Goal: Task Accomplishment & Management: Manage account settings

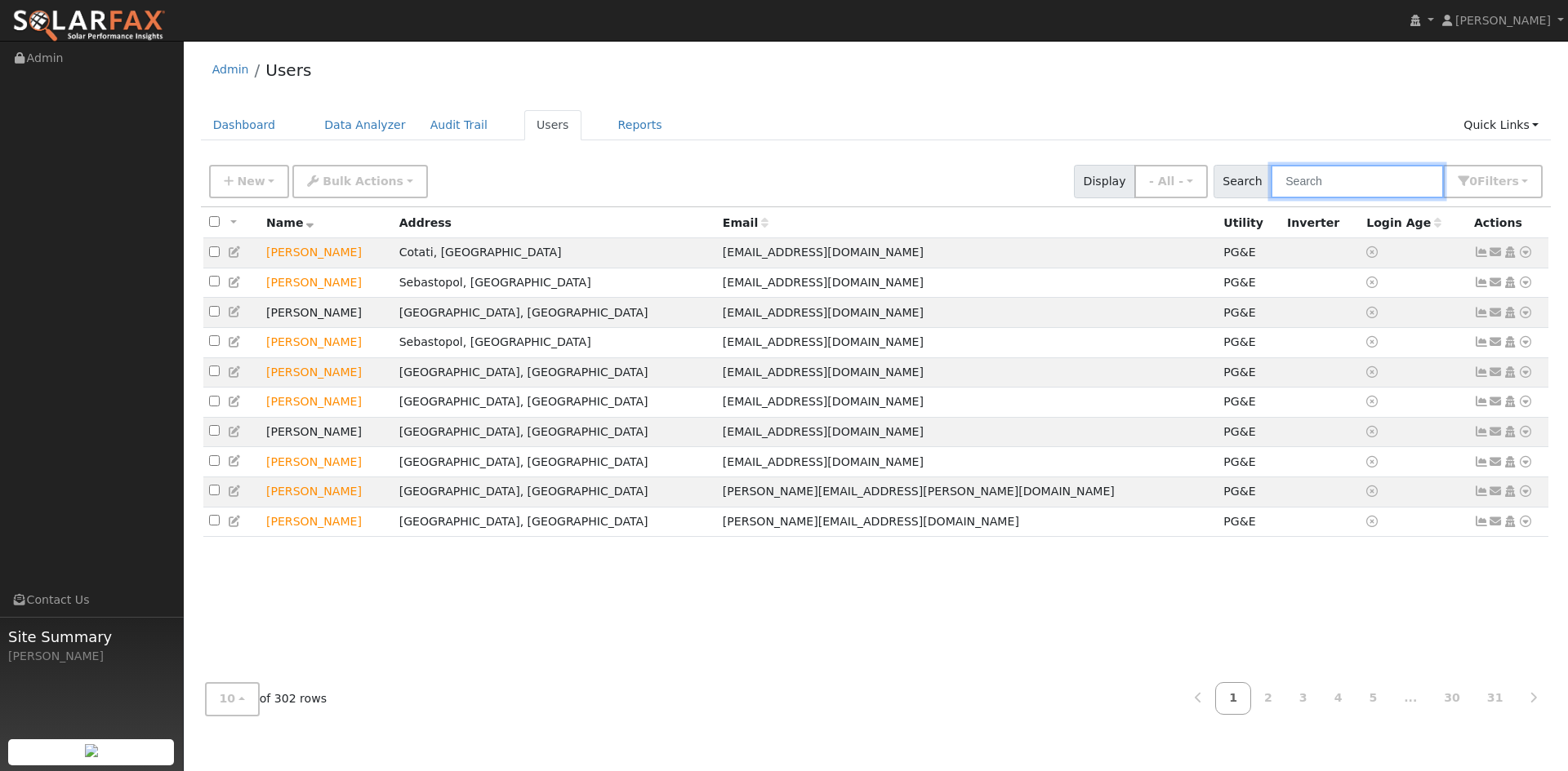
click at [1327, 199] on input "text" at bounding box center [1357, 181] width 173 height 33
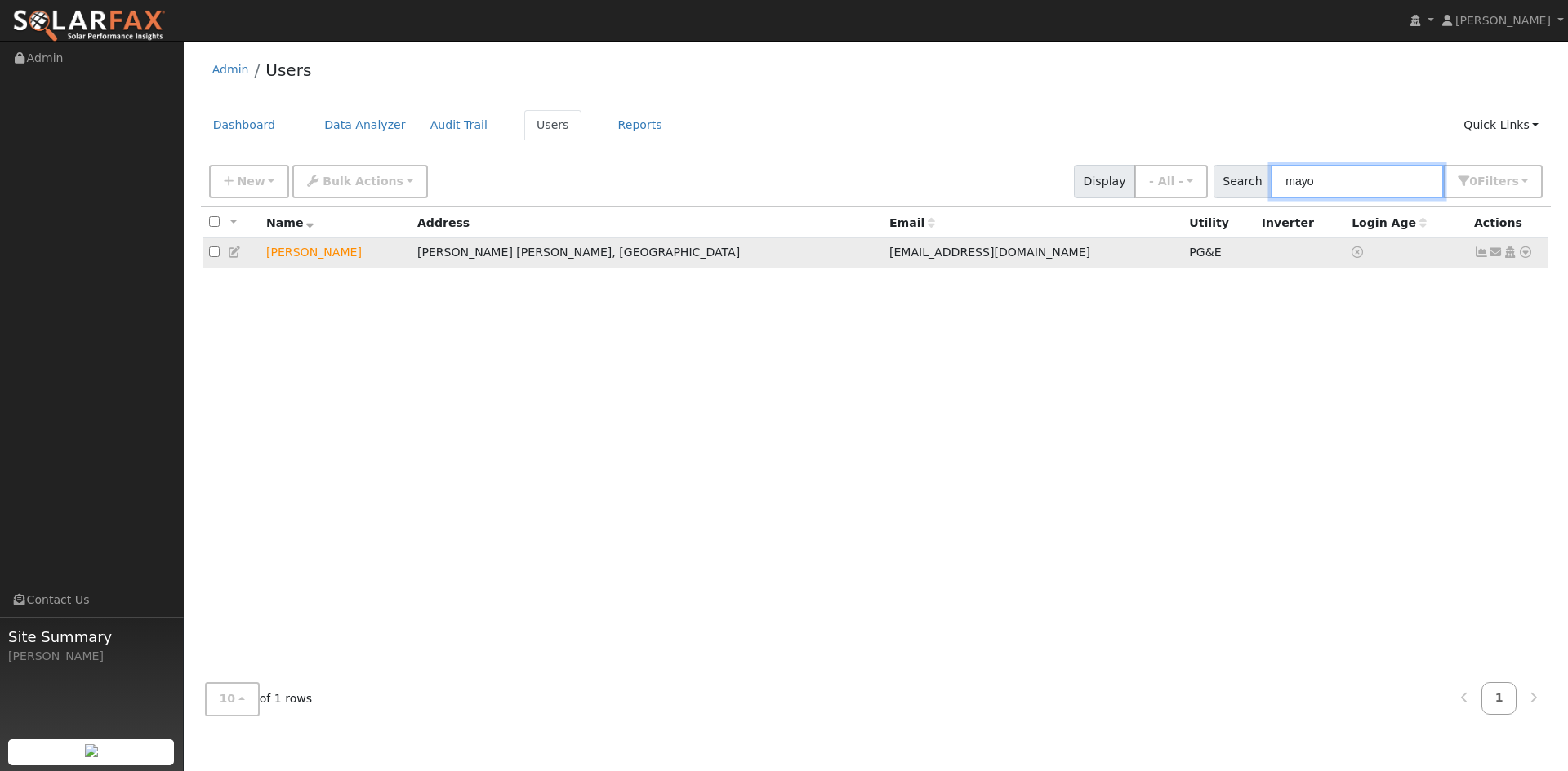
type input "mayo"
click at [1518, 258] on icon at bounding box center [1525, 251] width 14 height 11
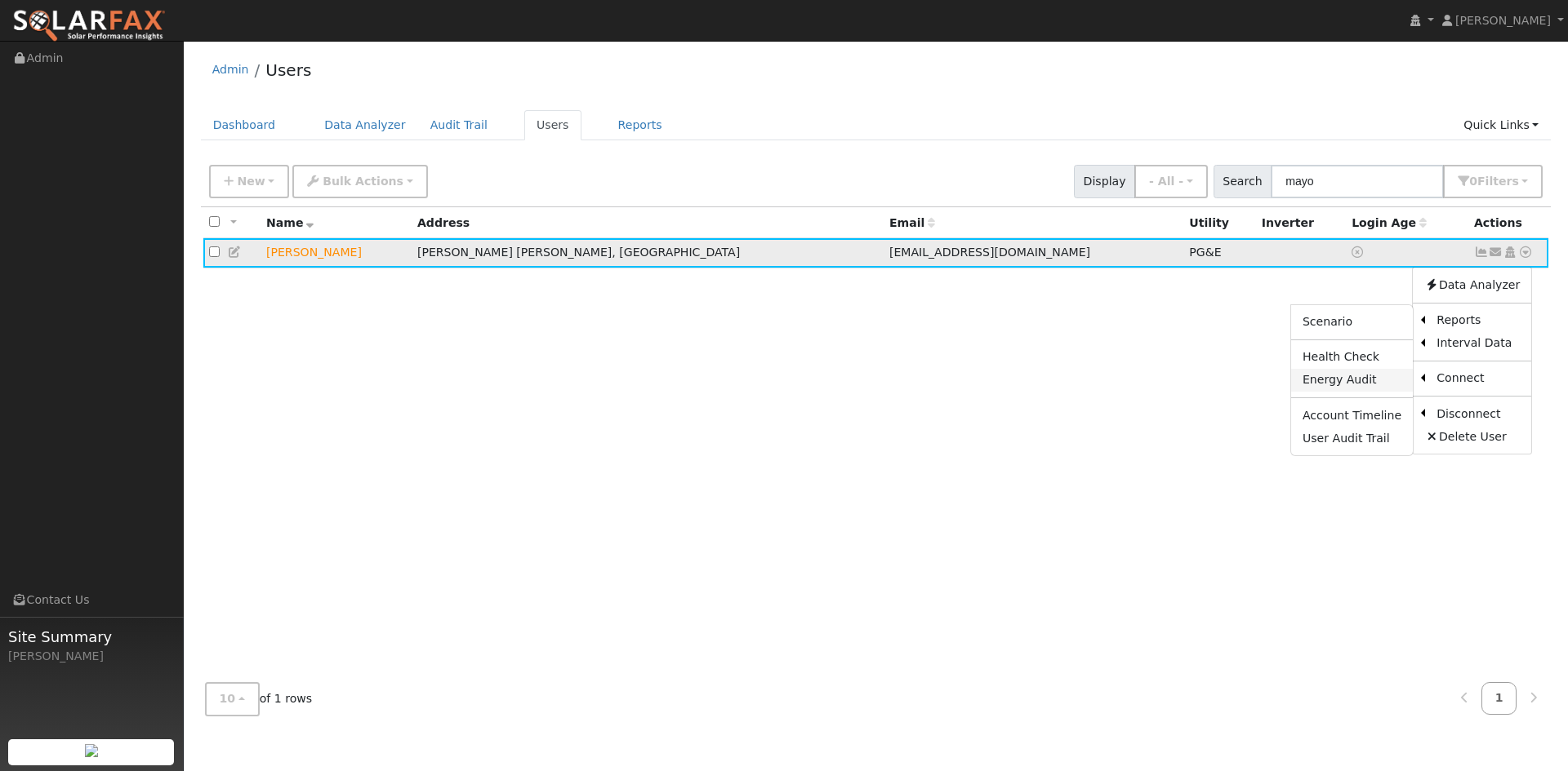
click at [1315, 391] on link "Energy Audit" at bounding box center [1351, 380] width 121 height 23
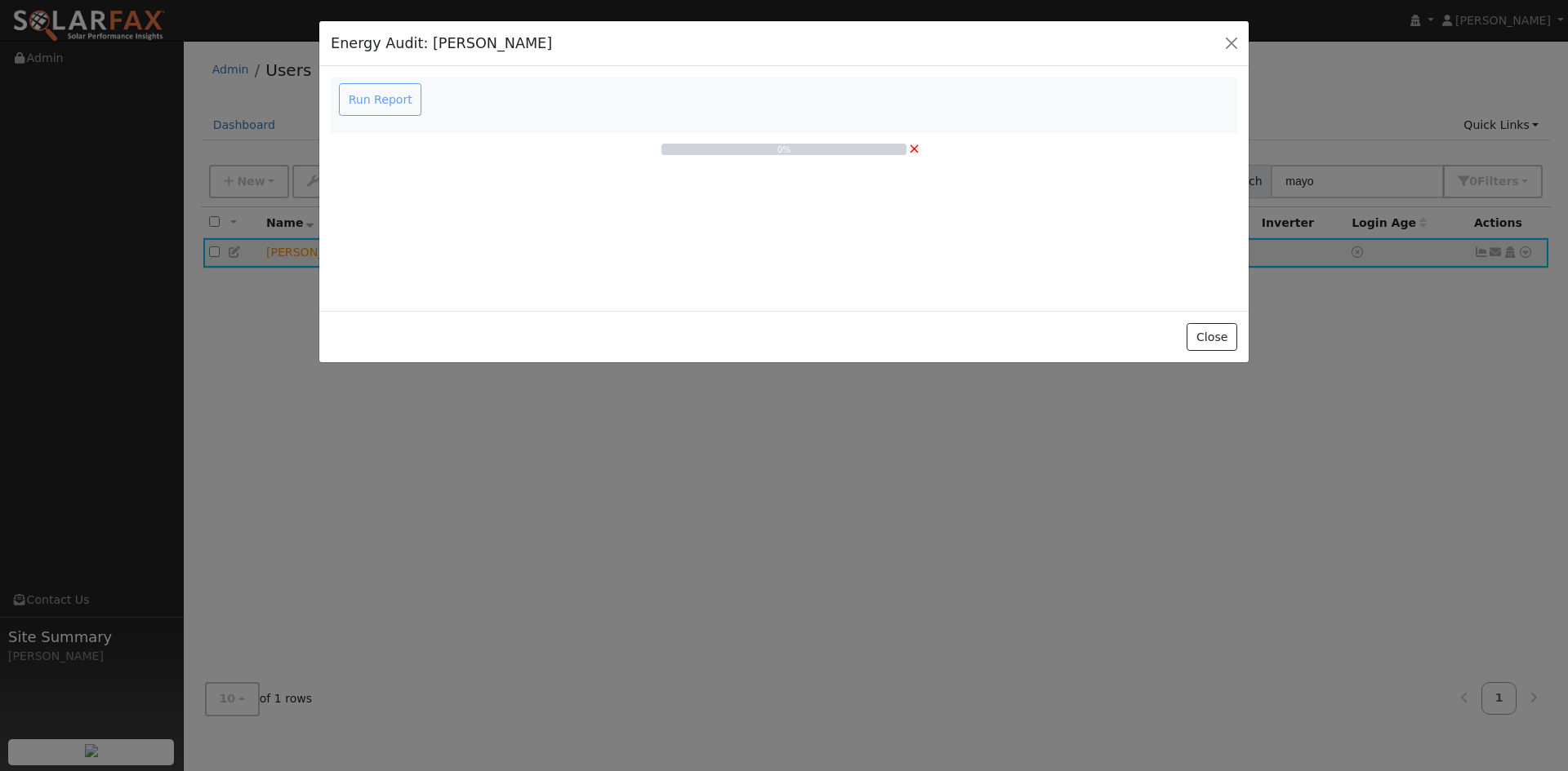
click at [409, 115] on div "Run Report" at bounding box center [382, 99] width 93 height 32
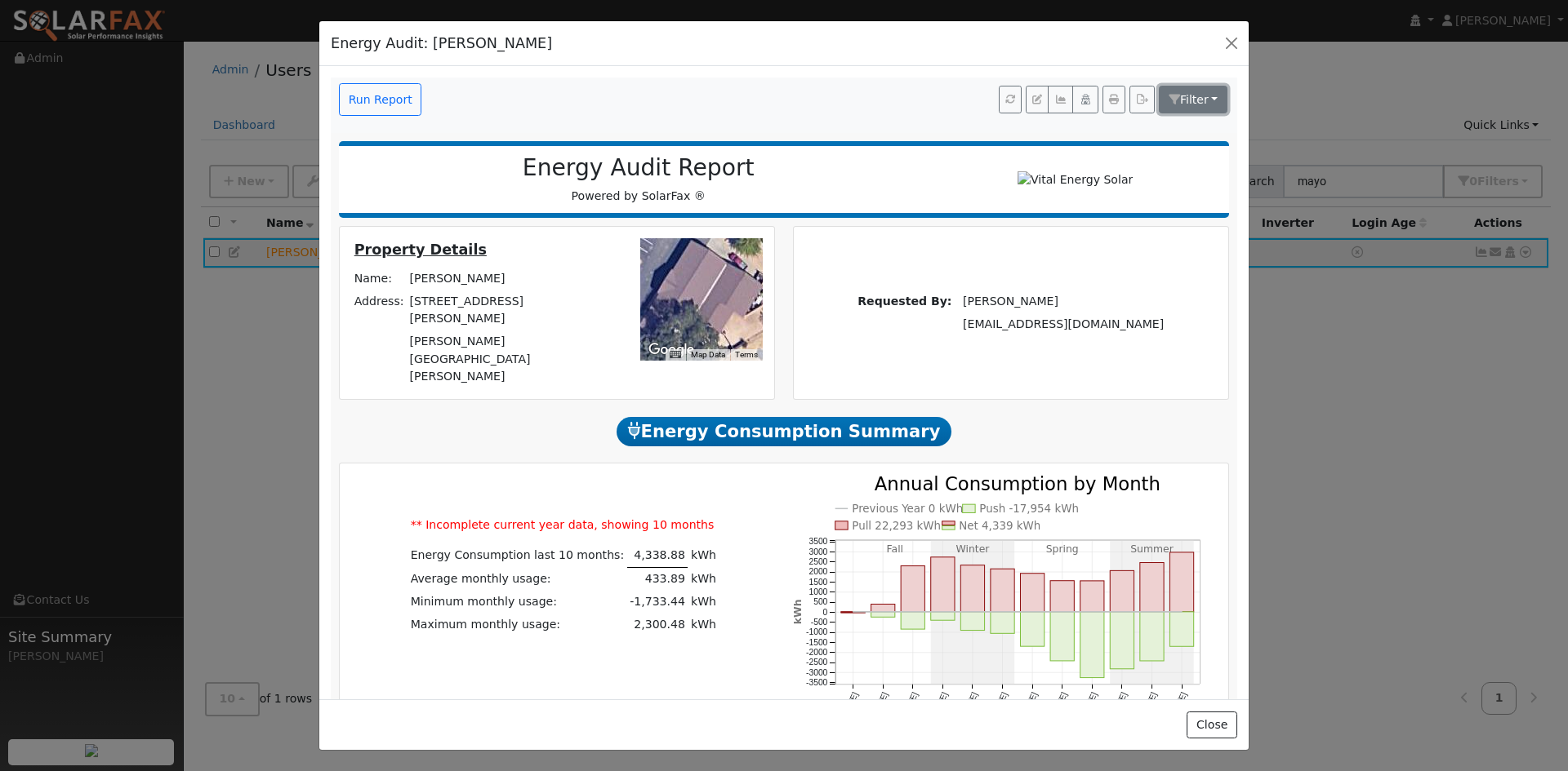
click at [1180, 106] on span "Filter" at bounding box center [1194, 99] width 29 height 13
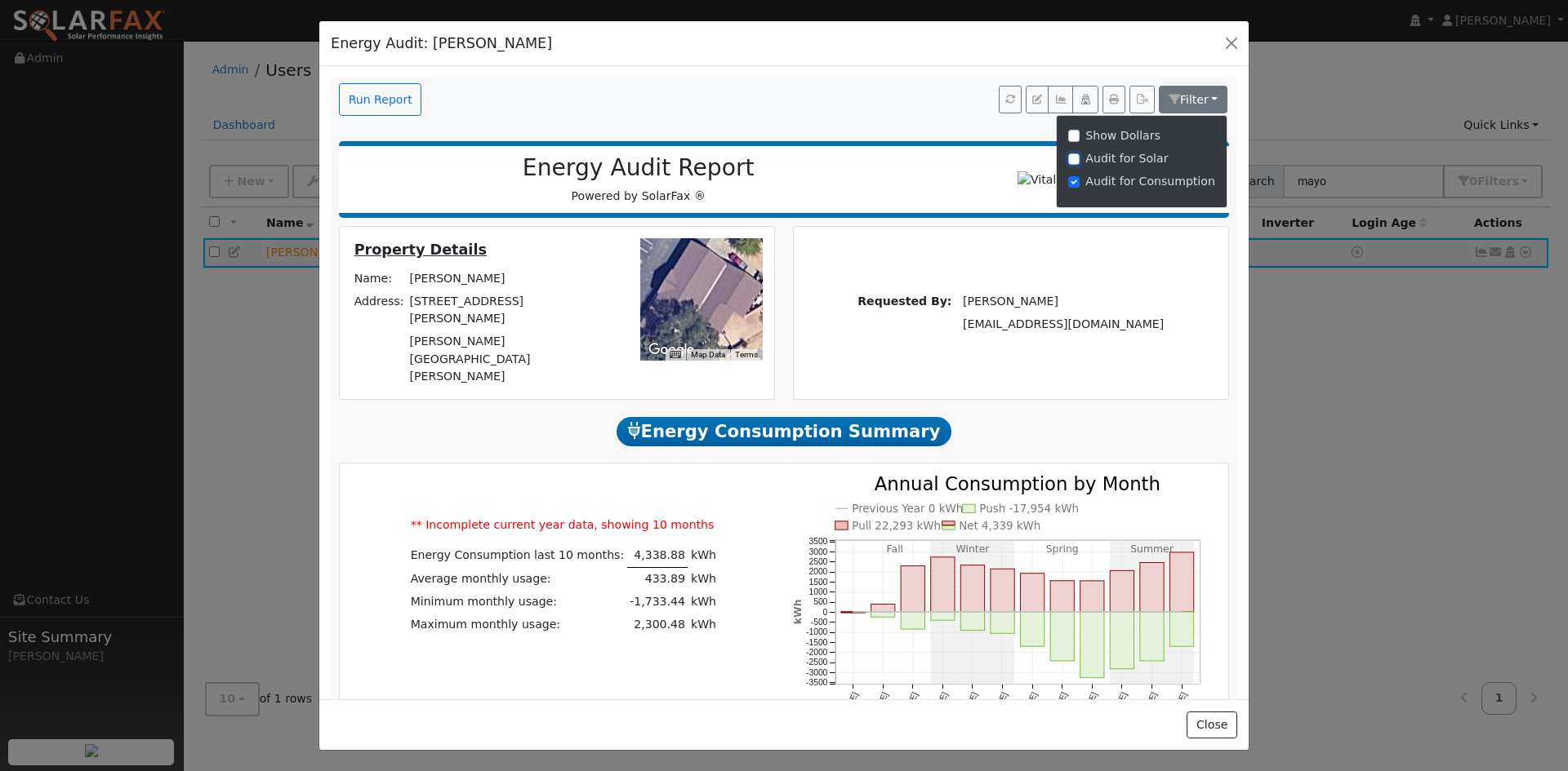
click at [1068, 165] on input "Audit for Solar" at bounding box center [1073, 159] width 11 height 11
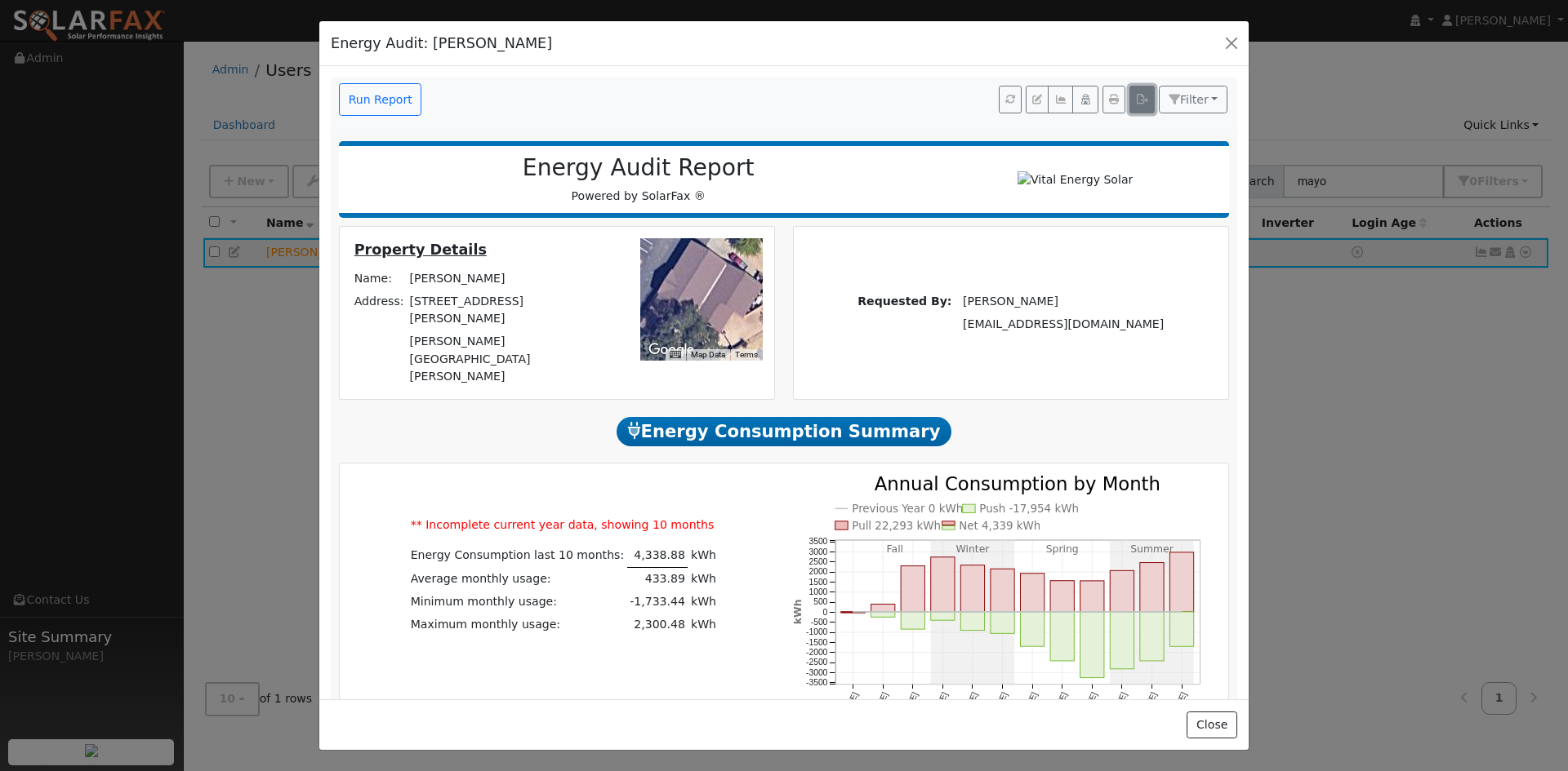
click at [1136, 104] on icon "button" at bounding box center [1142, 100] width 12 height 10
click at [1199, 712] on button "Close" at bounding box center [1211, 725] width 50 height 28
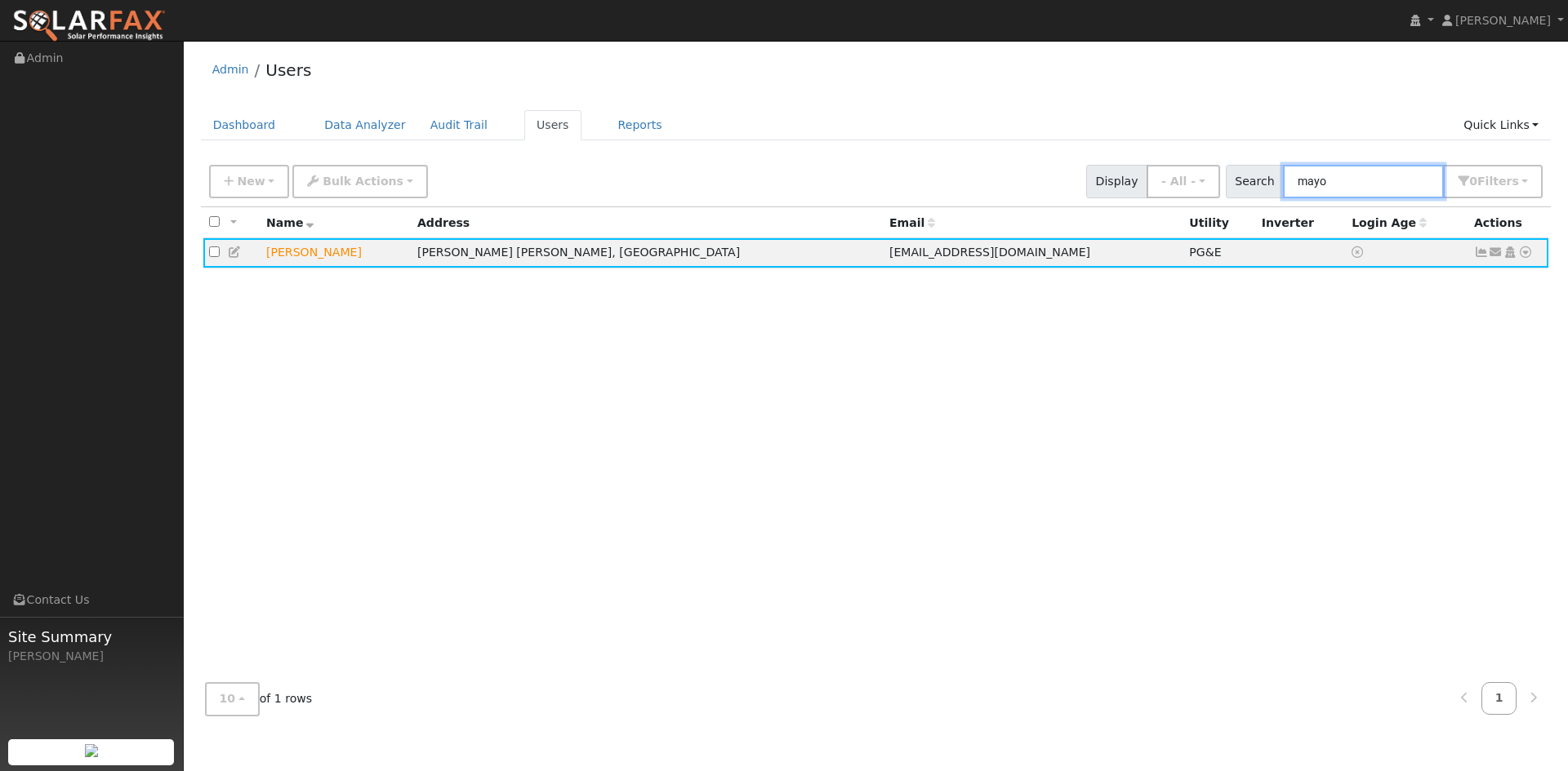
drag, startPoint x: 1260, startPoint y: 190, endPoint x: 1242, endPoint y: 190, distance: 18.0
click at [1283, 190] on input "mayo" at bounding box center [1362, 181] width 161 height 33
type input "o"
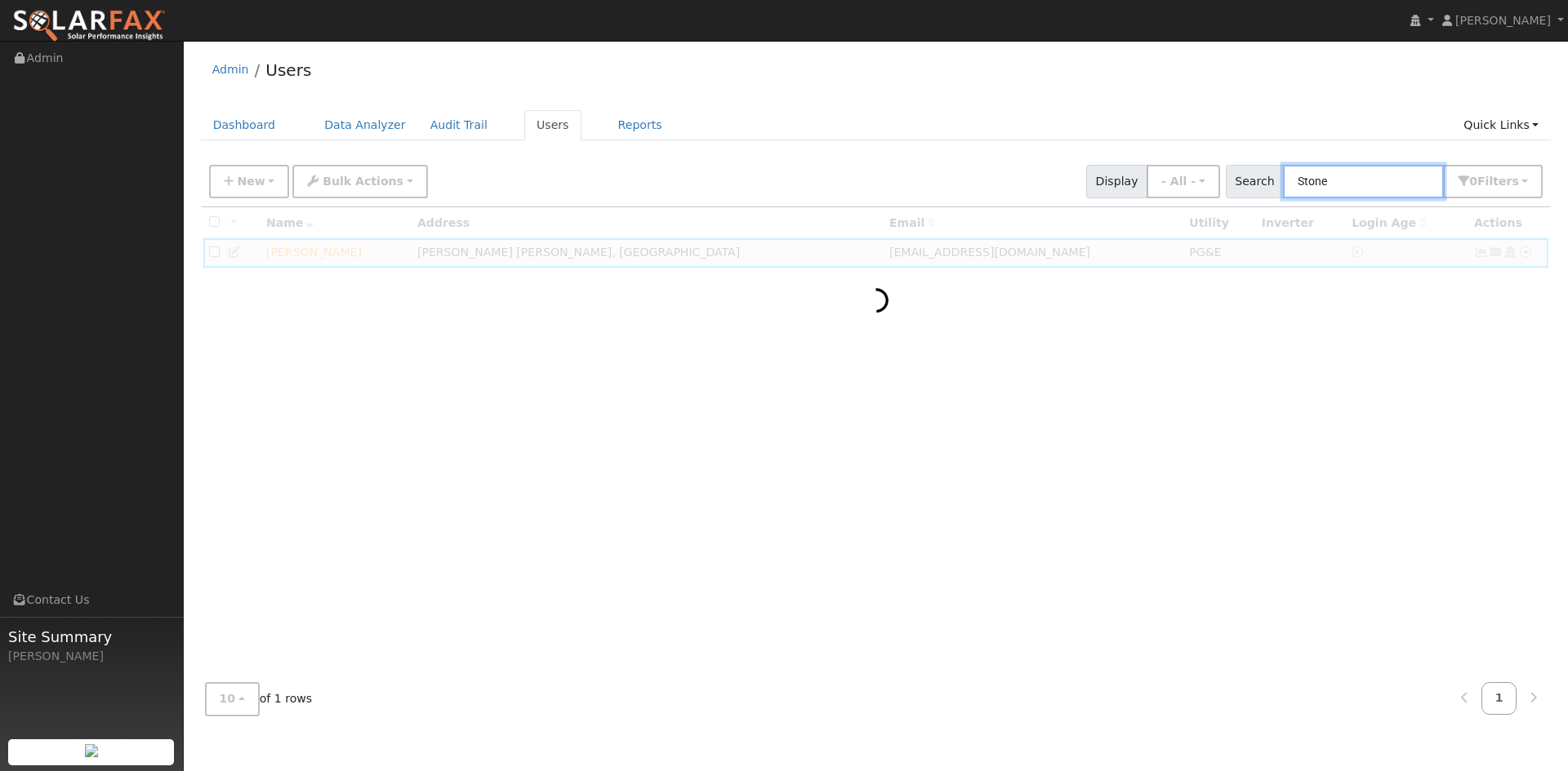
type input "Stone"
click at [932, 354] on div at bounding box center [876, 438] width 1351 height 463
click at [1348, 199] on input "Stone" at bounding box center [1362, 181] width 161 height 33
click at [1316, 195] on input "Stone" at bounding box center [1362, 181] width 161 height 33
drag, startPoint x: 1296, startPoint y: 198, endPoint x: 1255, endPoint y: 198, distance: 41.0
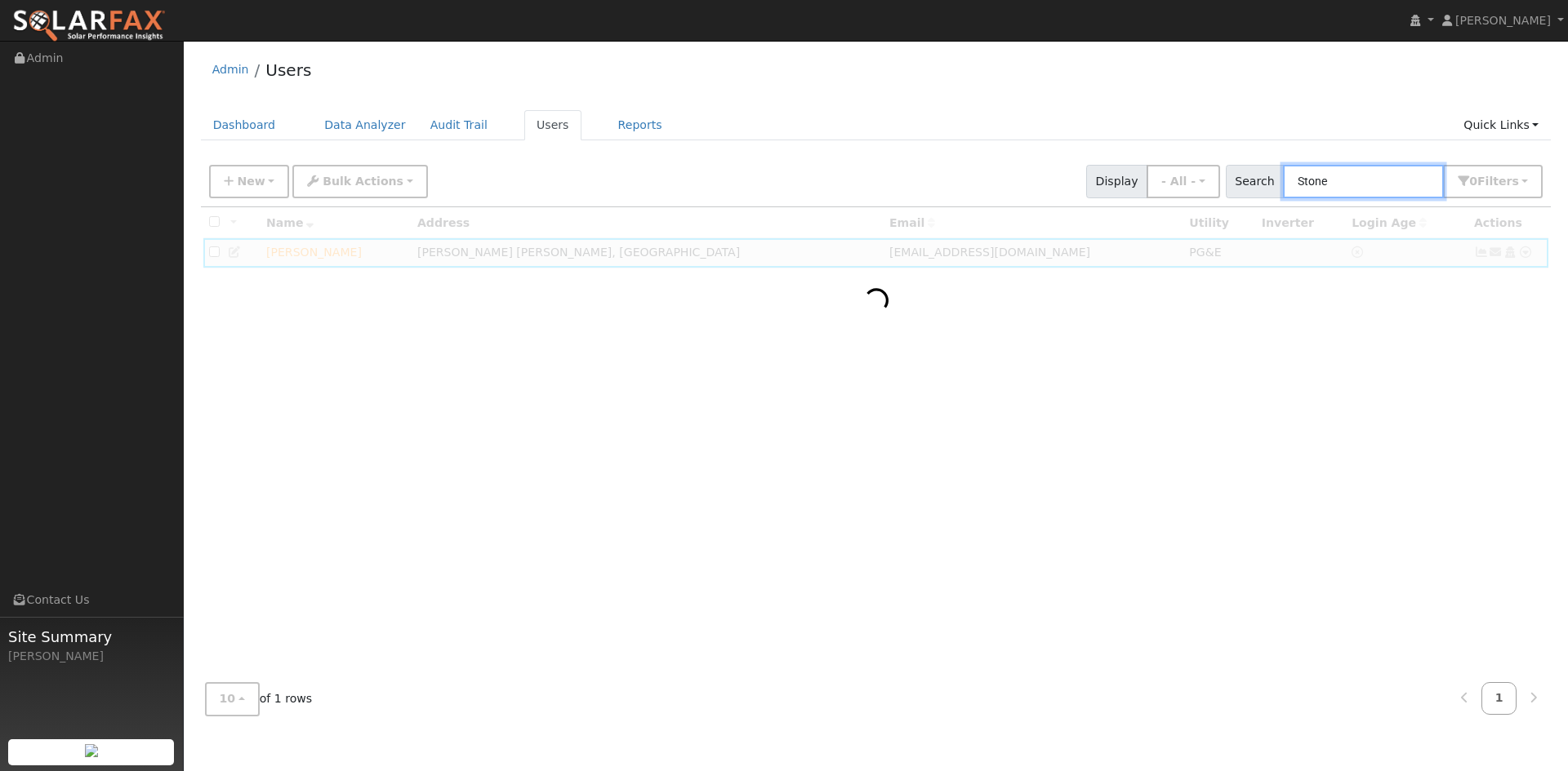
click at [1283, 198] on input "Stone" at bounding box center [1362, 181] width 161 height 33
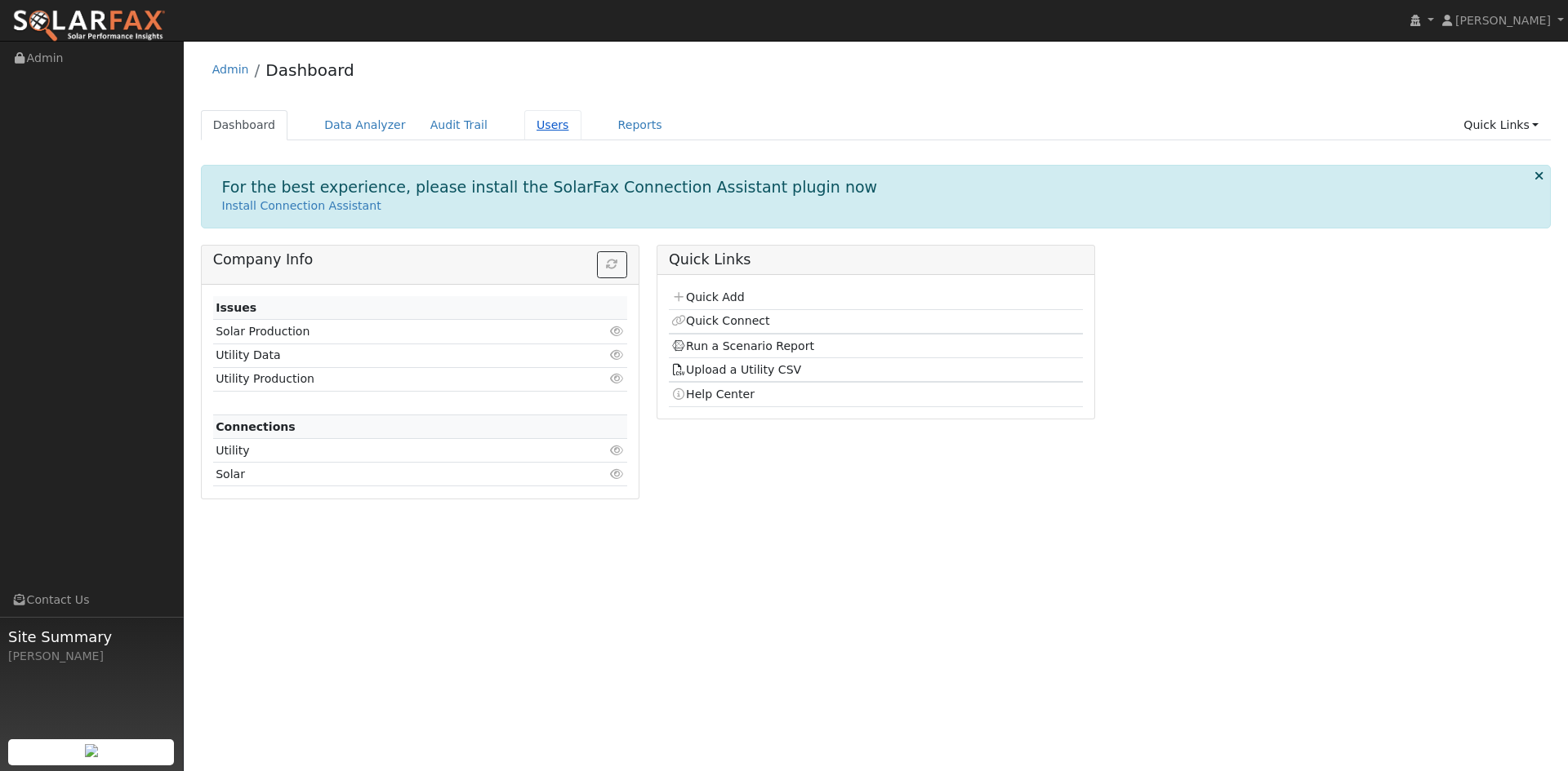
click at [581, 135] on link "Users" at bounding box center [552, 126] width 57 height 31
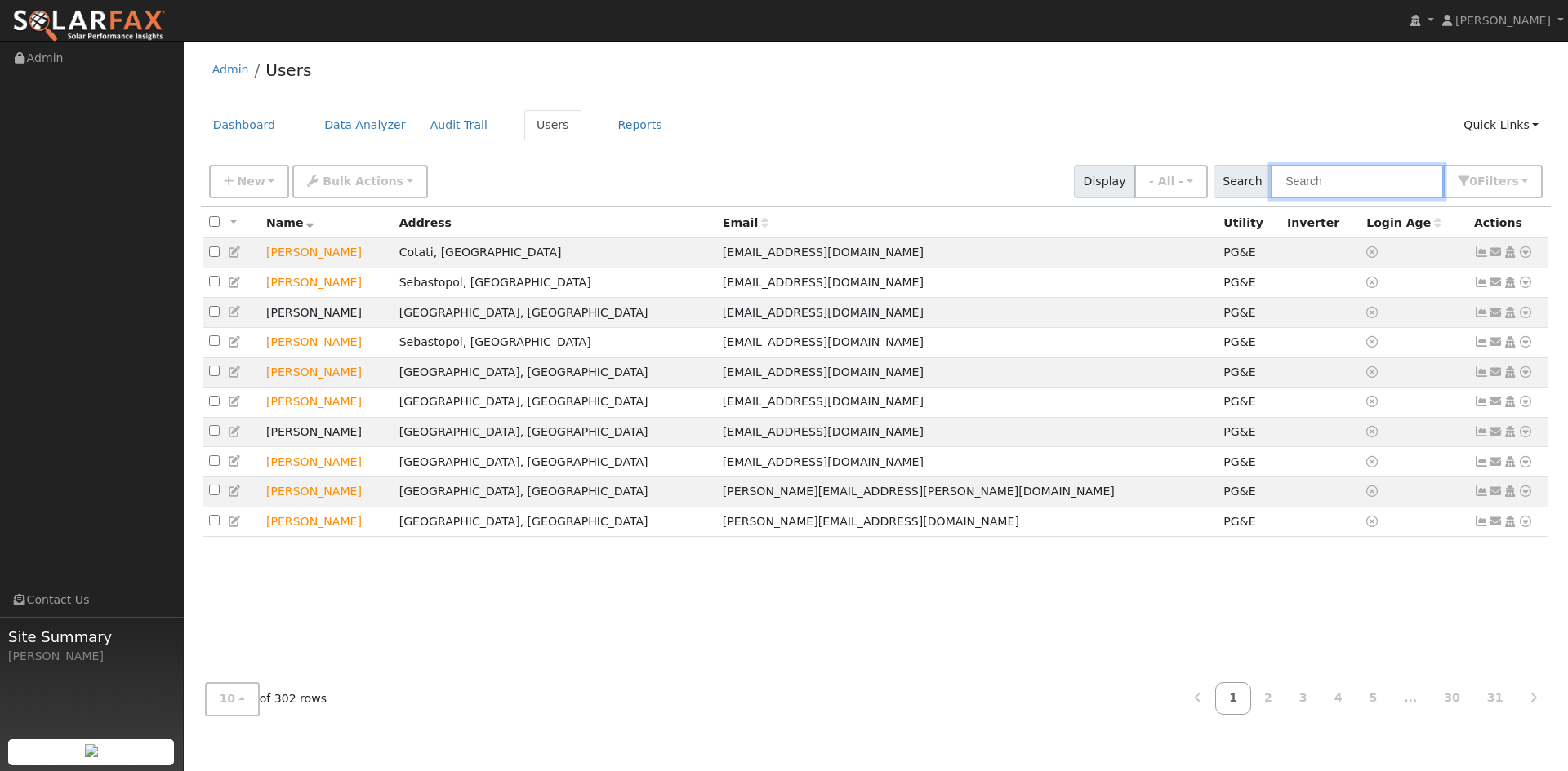
click at [1317, 194] on input "text" at bounding box center [1357, 181] width 173 height 33
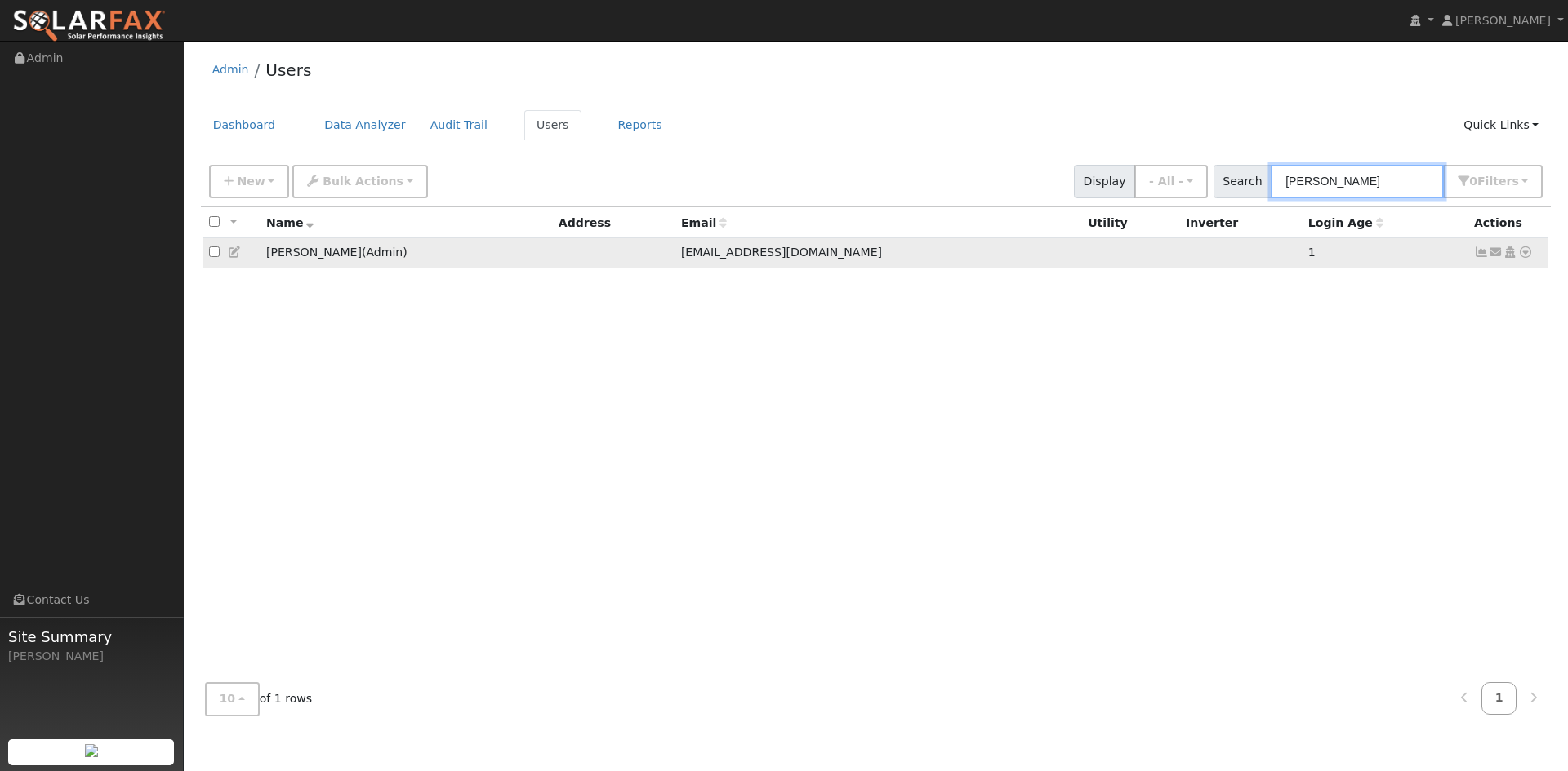
type input "[PERSON_NAME]"
click at [334, 268] on td "[PERSON_NAME] ( Admin )" at bounding box center [407, 254] width 292 height 31
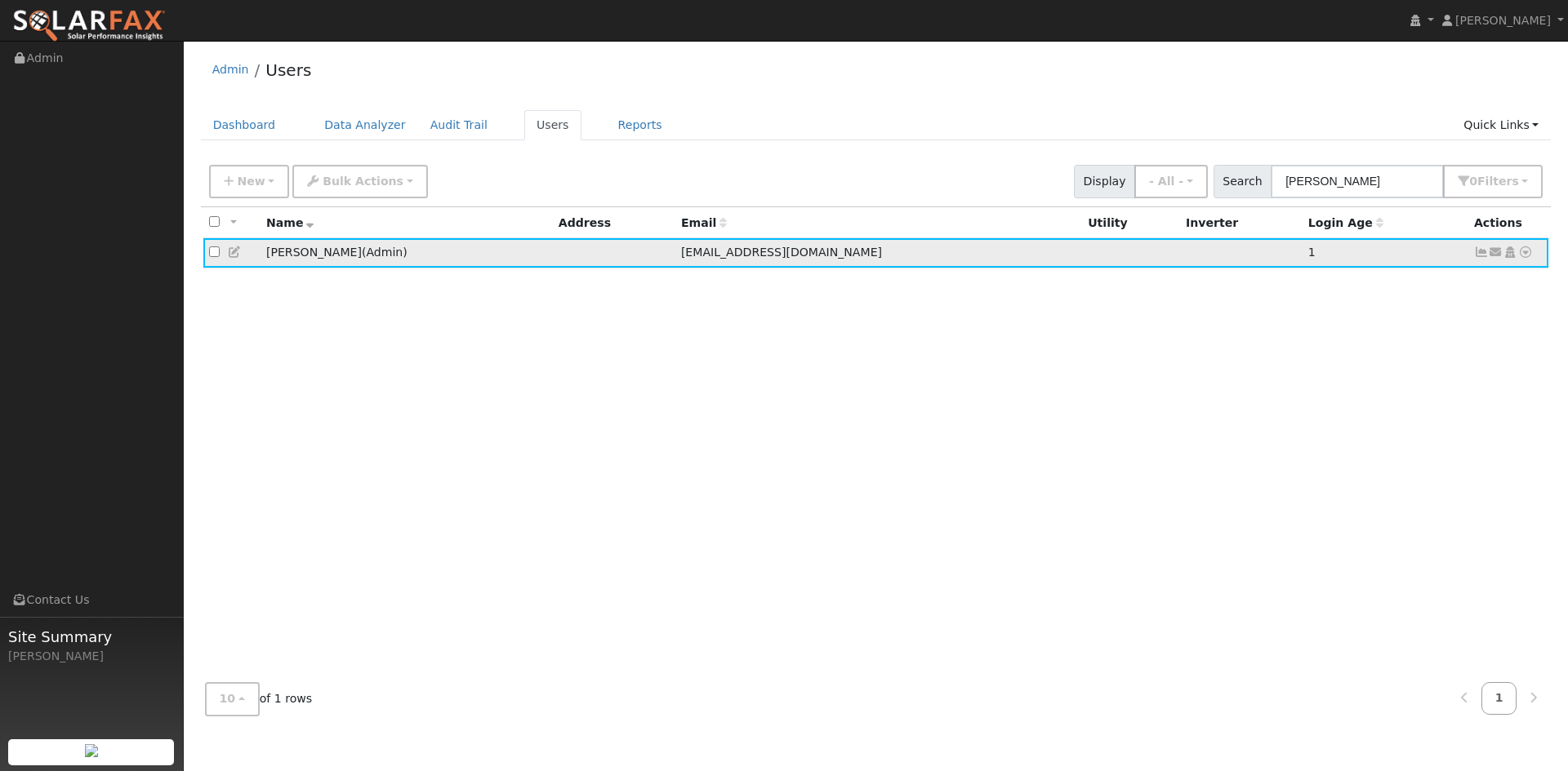
click at [236, 258] on icon at bounding box center [234, 251] width 14 height 11
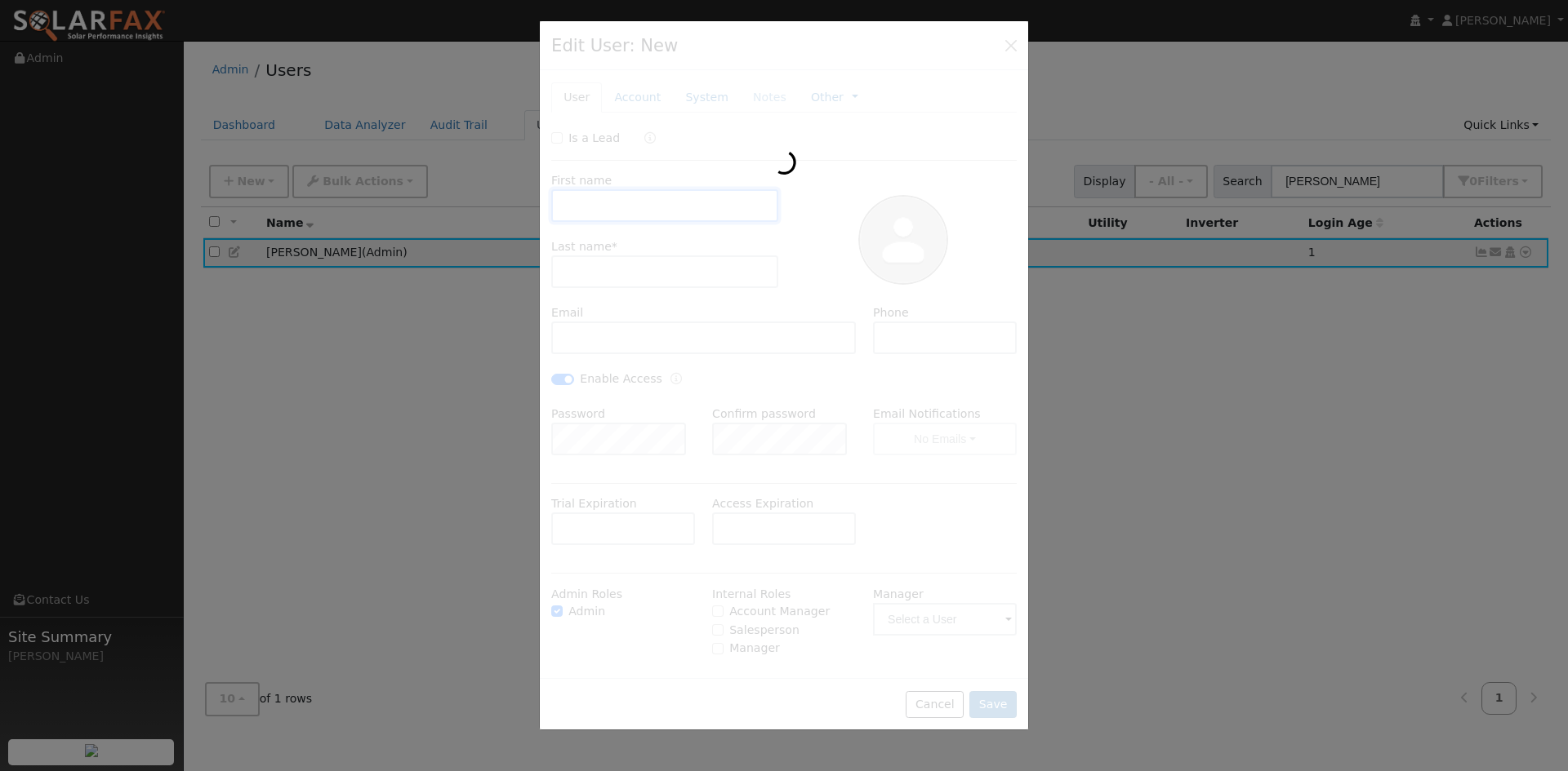
type input "[PERSON_NAME]"
type input "Stone"
type input "[EMAIL_ADDRESS][DOMAIN_NAME]"
checkbox input "true"
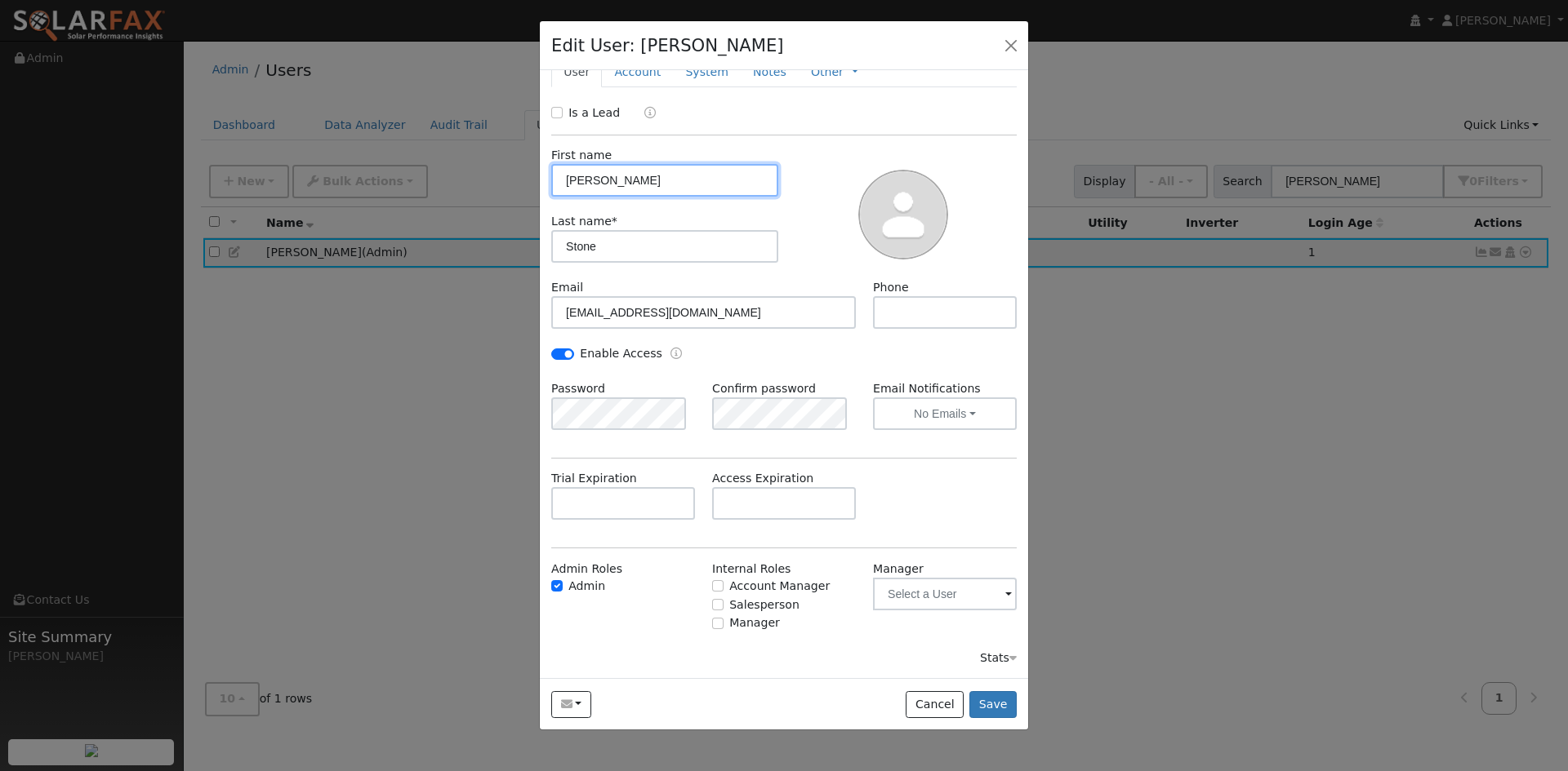
scroll to position [14, 0]
click at [911, 710] on button "Cancel" at bounding box center [934, 705] width 58 height 28
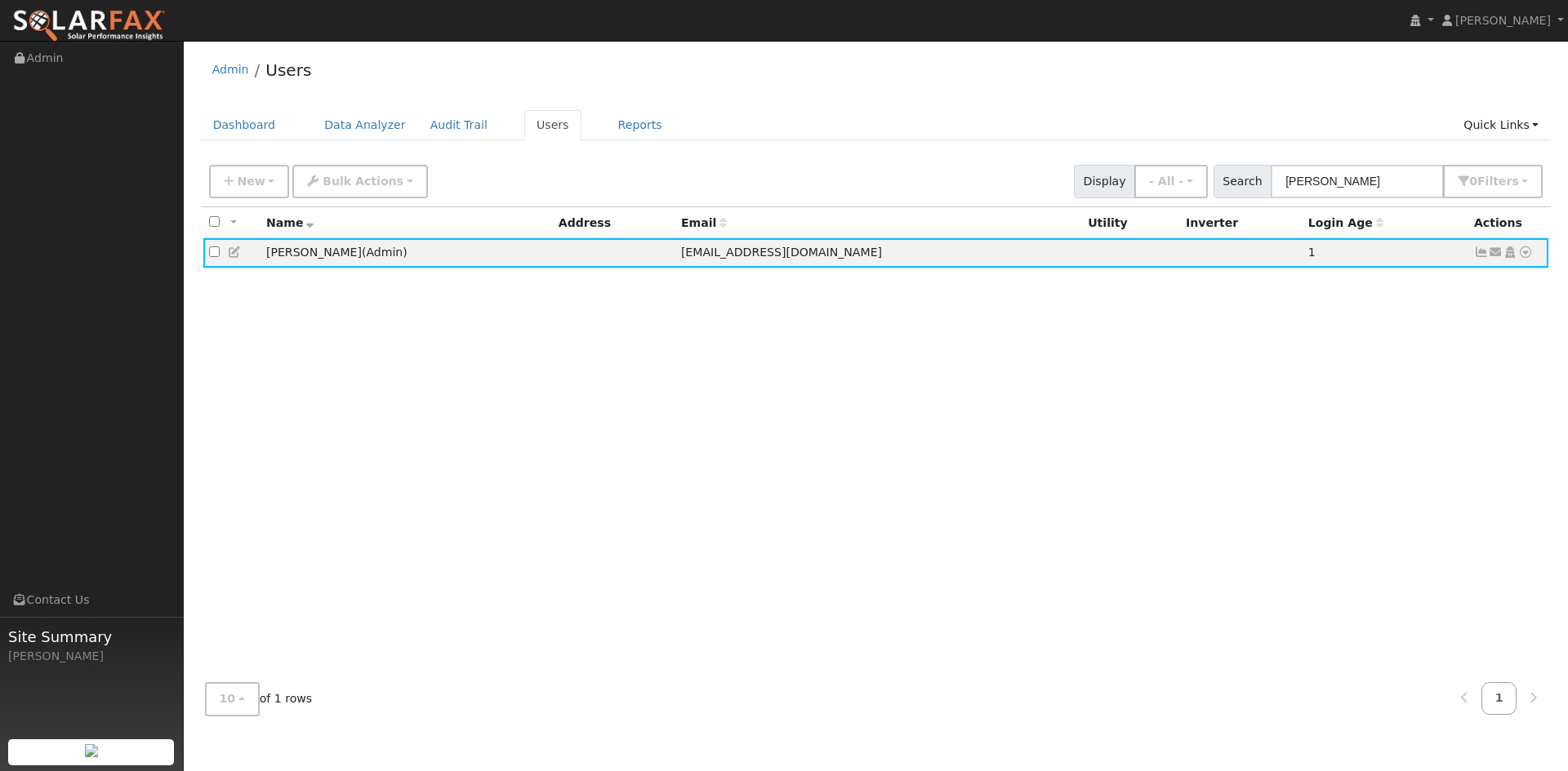
drag, startPoint x: 917, startPoint y: 520, endPoint x: 905, endPoint y: 506, distance: 18.4
click at [917, 519] on div "All None All on page None on page Name Address Email Utility Inverter Login Age…" at bounding box center [876, 438] width 1351 height 463
